Goal: Task Accomplishment & Management: Complete application form

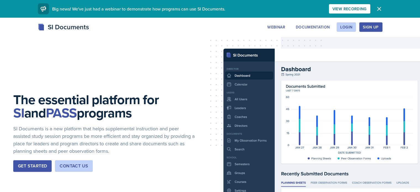
click at [383, 11] on icon "button" at bounding box center [379, 9] width 7 height 7
click at [353, 27] on div "Login" at bounding box center [347, 27] width 12 height 4
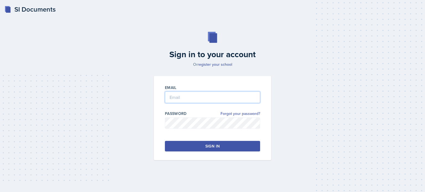
type input "[EMAIL_ADDRESS][DOMAIN_NAME]"
click at [233, 145] on button "Sign in" at bounding box center [212, 146] width 95 height 11
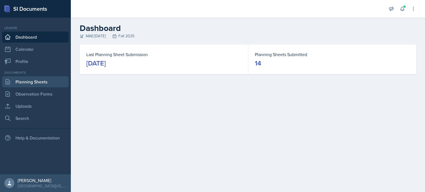
click at [34, 83] on link "Planning Sheets" at bounding box center [35, 81] width 66 height 11
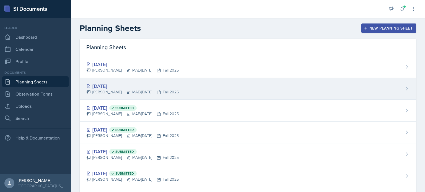
click at [251, 87] on div "[DATE] [PERSON_NAME] MAE/[DATE] Fall 2025" at bounding box center [248, 89] width 336 height 22
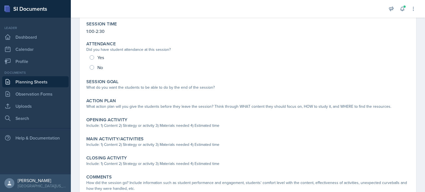
scroll to position [51, 0]
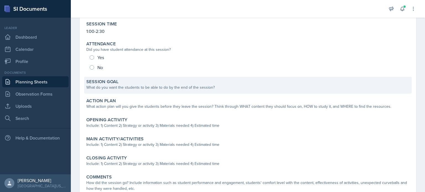
click at [201, 85] on div "What do you want the students to be able to do by the end of the session?" at bounding box center [247, 88] width 323 height 6
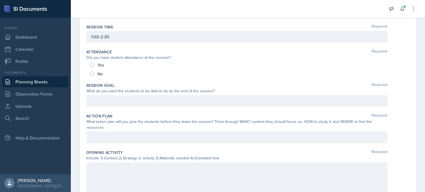
click at [161, 100] on div at bounding box center [236, 101] width 301 height 12
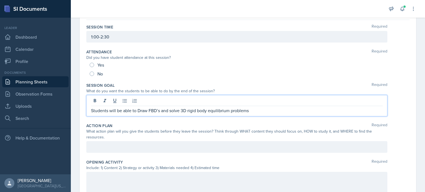
click at [139, 111] on p "Students will be able to Draw FBD’s and solve 3D rigid body equilibrium problems" at bounding box center [236, 110] width 291 height 7
click at [180, 110] on p "Students will be able to draw FBD’s and solve 3D rigid body equilibrium problems" at bounding box center [236, 110] width 291 height 7
click at [260, 113] on p "Students will be able to draw FBD’s and solve 2D/3D rigid body equilibrium prob…" at bounding box center [236, 110] width 291 height 7
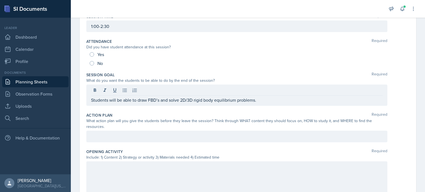
scroll to position [65, 0]
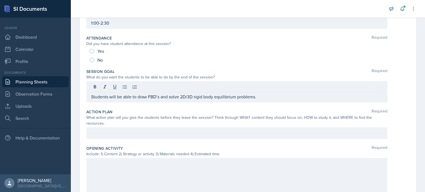
click at [257, 128] on div at bounding box center [236, 133] width 301 height 12
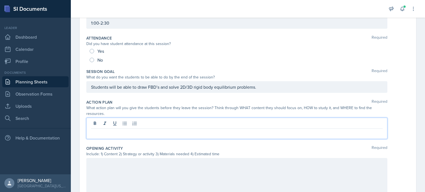
scroll to position [74, 0]
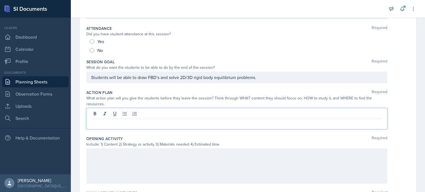
click at [173, 122] on p at bounding box center [236, 123] width 291 height 7
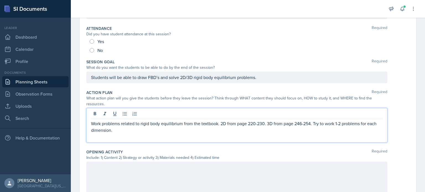
click at [129, 169] on div at bounding box center [236, 179] width 301 height 35
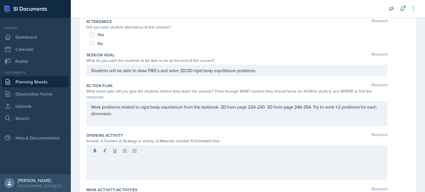
scroll to position [80, 0]
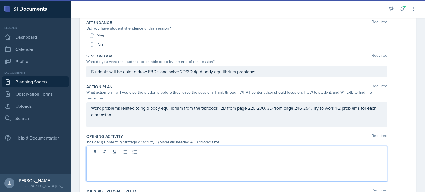
click at [178, 164] on p at bounding box center [236, 161] width 291 height 7
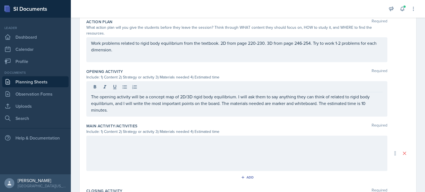
scroll to position [148, 0]
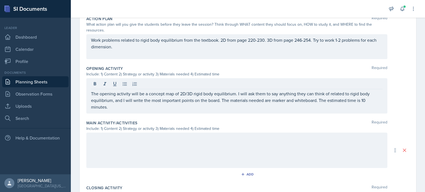
click at [181, 147] on div at bounding box center [236, 150] width 301 height 35
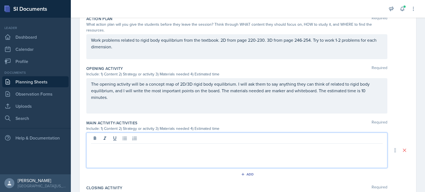
scroll to position [158, 0]
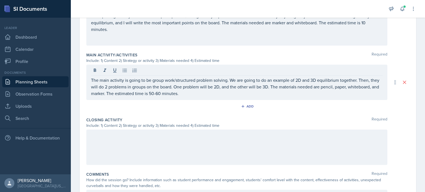
click at [228, 137] on p at bounding box center [236, 135] width 291 height 7
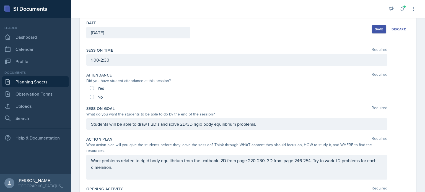
scroll to position [0, 0]
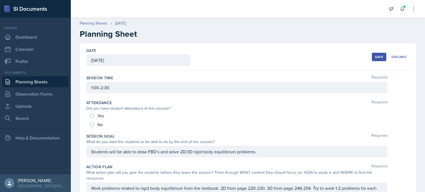
click at [377, 58] on div "Save" at bounding box center [379, 57] width 8 height 4
